Goal: Navigation & Orientation: Find specific page/section

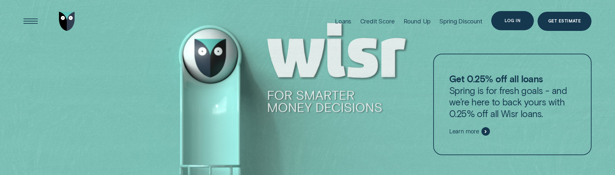
click at [512, 24] on div "Log in" at bounding box center [512, 20] width 43 height 19
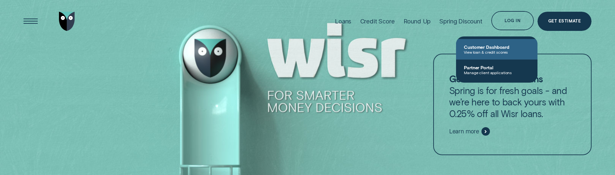
click at [502, 50] on span "View loan & credit scores" at bounding box center [497, 52] width 66 height 5
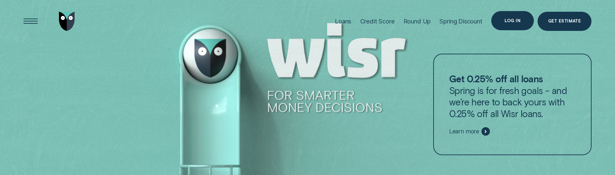
click at [512, 21] on div "Log in" at bounding box center [512, 21] width 16 height 4
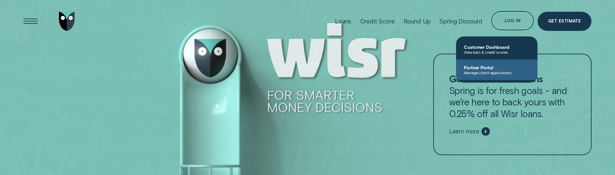
click at [490, 72] on span "Manage client applications" at bounding box center [497, 72] width 66 height 5
